Goal: Task Accomplishment & Management: Manage account settings

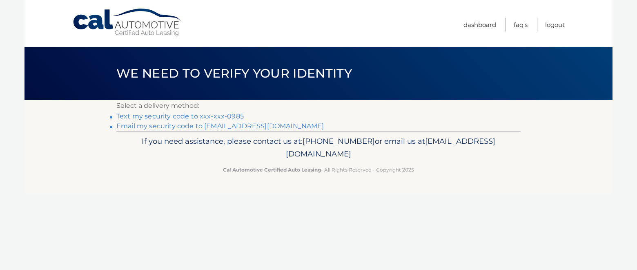
click at [200, 116] on link "Text my security code to xxx-xxx-0985" at bounding box center [179, 116] width 127 height 8
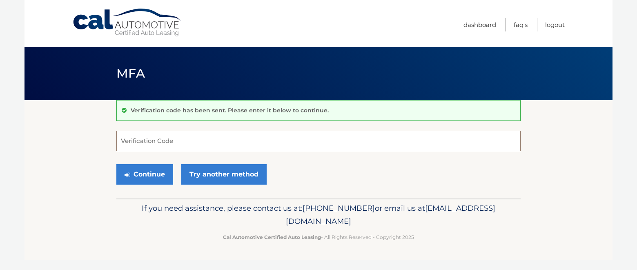
click at [162, 143] on input "Verification Code" at bounding box center [318, 141] width 404 height 20
drag, startPoint x: 149, startPoint y: 142, endPoint x: 113, endPoint y: 149, distance: 36.8
click at [116, 149] on input "955.60" at bounding box center [318, 141] width 404 height 20
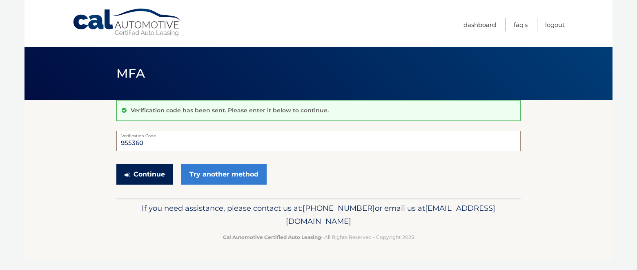
type input "955360"
click at [128, 176] on icon "submit" at bounding box center [128, 174] width 6 height 7
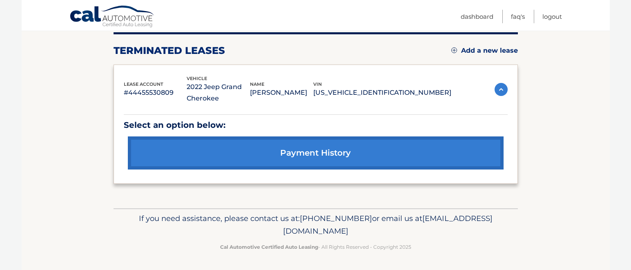
scroll to position [105, 0]
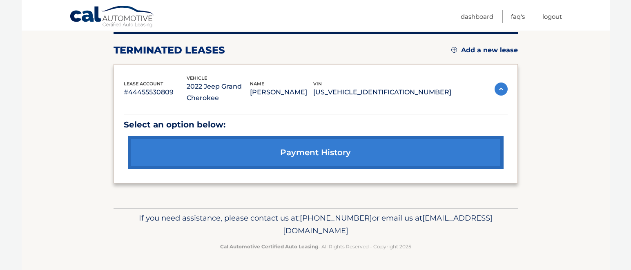
click at [322, 140] on link "payment history" at bounding box center [316, 152] width 376 height 33
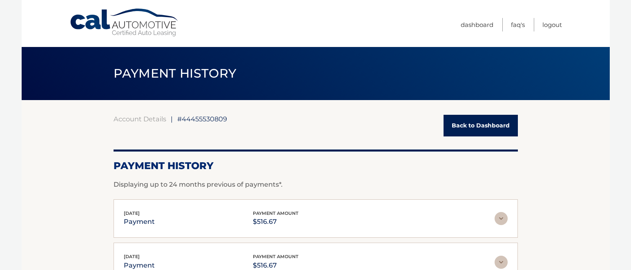
click at [491, 122] on link "Back to Dashboard" at bounding box center [480, 126] width 74 height 22
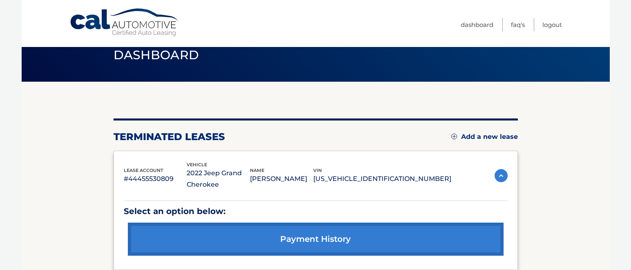
scroll to position [26, 0]
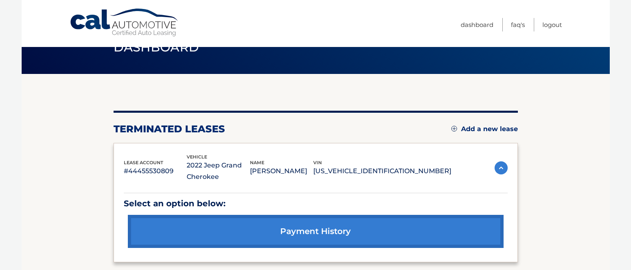
click at [456, 129] on link "Add a new lease" at bounding box center [484, 129] width 67 height 8
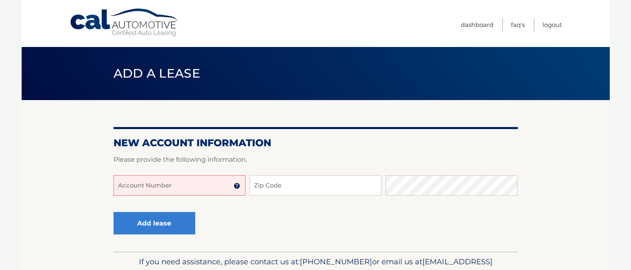
click at [164, 187] on input "Account Number" at bounding box center [179, 185] width 132 height 20
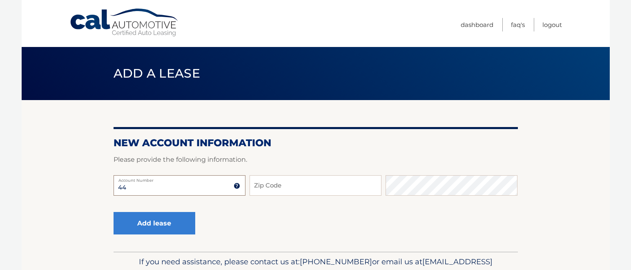
type input "4"
type input "44456015965"
click at [302, 188] on input "Zip Code" at bounding box center [315, 185] width 132 height 20
type input "14218"
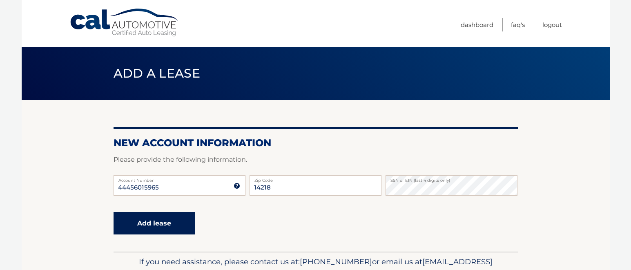
click at [150, 222] on button "Add lease" at bounding box center [154, 223] width 82 height 22
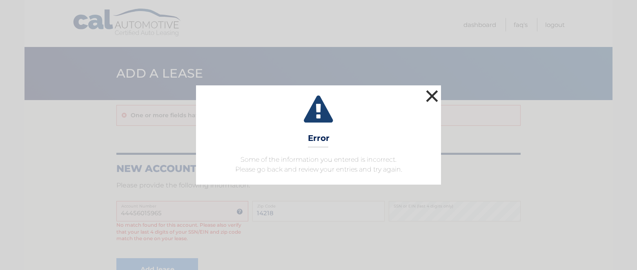
click at [436, 94] on button "×" at bounding box center [432, 96] width 16 height 16
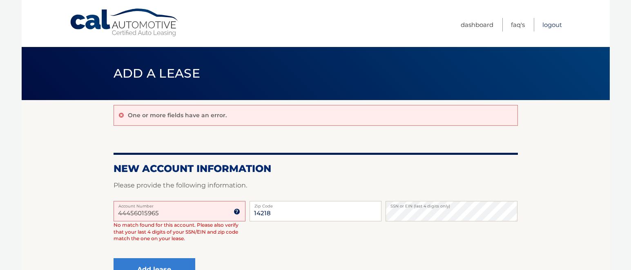
click at [555, 24] on link "Logout" at bounding box center [552, 24] width 20 height 13
